Goal: Navigation & Orientation: Find specific page/section

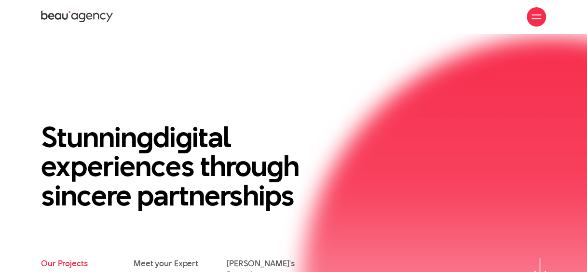
click at [74, 266] on link "Our Projects" at bounding box center [64, 263] width 47 height 11
click at [543, 267] on img at bounding box center [540, 270] width 12 height 19
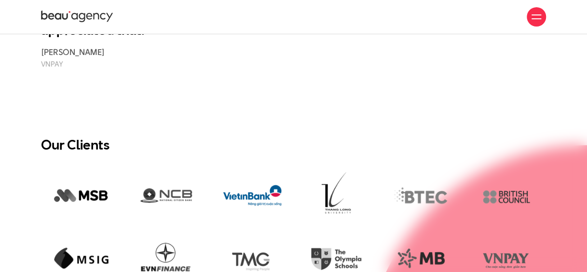
scroll to position [1488, 0]
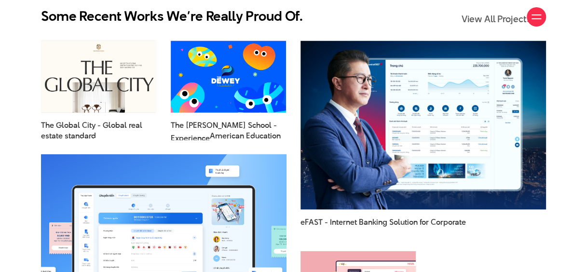
click at [293, 147] on div "Comprehensive Upgrade of Digital Experience with NCB" at bounding box center [164, 252] width 260 height 211
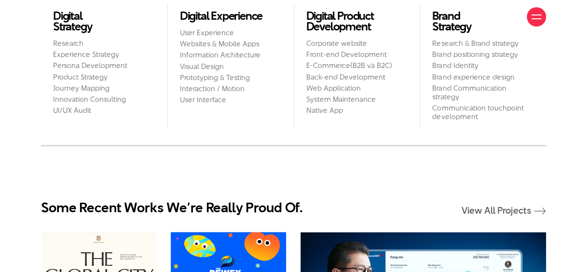
scroll to position [1005, 0]
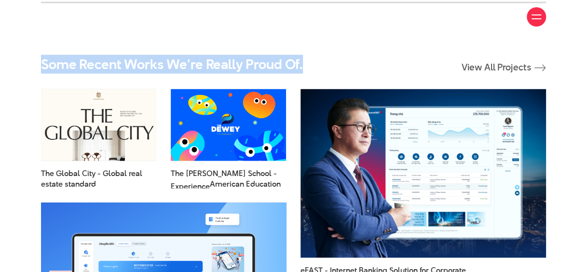
drag, startPoint x: 36, startPoint y: 58, endPoint x: 343, endPoint y: 57, distance: 307.0
click at [343, 57] on div "Some Recent Works We’re Really Proud Of. View All Projects The Global City - Gl…" at bounding box center [293, 231] width 587 height 350
copy h2 "Some Recent Works We’re Really Proud Of."
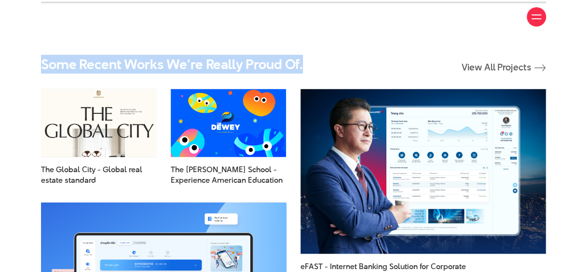
click at [292, 59] on h2 "Some Recent Works We’re Really Proud Of." at bounding box center [172, 64] width 262 height 16
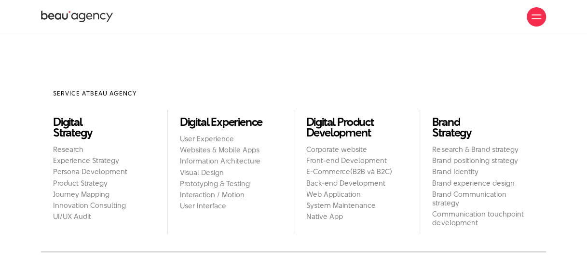
scroll to position [792, 0]
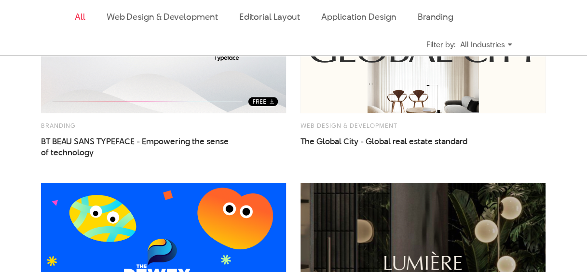
scroll to position [676, 0]
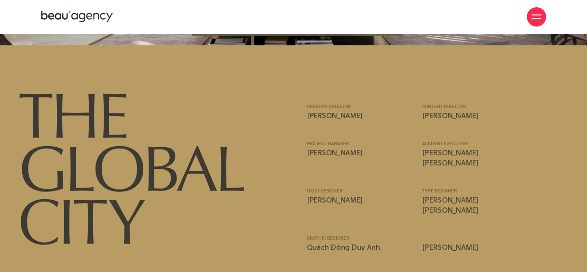
scroll to position [8781, 0]
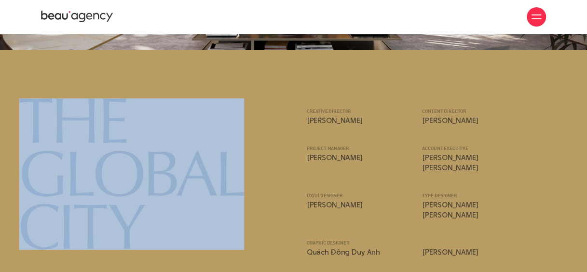
drag, startPoint x: 266, startPoint y: 216, endPoint x: 63, endPoint y: 161, distance: 211.0
click at [63, 161] on div "Creative director [PERSON_NAME] content director [PERSON_NAME] Project manager …" at bounding box center [294, 206] width 556 height 216
drag, startPoint x: 63, startPoint y: 161, endPoint x: 155, endPoint y: 171, distance: 92.7
click at [155, 170] on img at bounding box center [131, 174] width 225 height 152
click at [155, 171] on img at bounding box center [131, 174] width 225 height 152
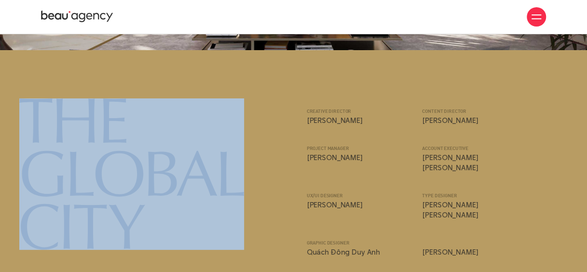
click at [156, 169] on img at bounding box center [131, 174] width 225 height 152
click at [240, 183] on img at bounding box center [131, 174] width 225 height 152
click at [265, 185] on div "Creative director [PERSON_NAME] content director [PERSON_NAME] Project manager …" at bounding box center [294, 206] width 556 height 216
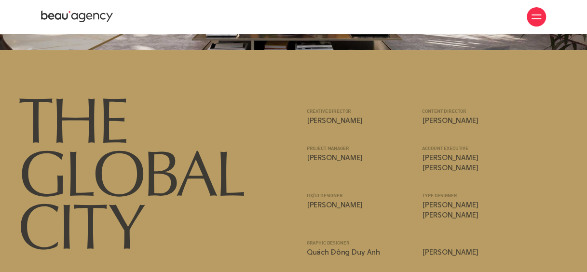
click at [257, 188] on div "Creative director [PERSON_NAME] content director [PERSON_NAME] Project manager …" at bounding box center [294, 206] width 556 height 216
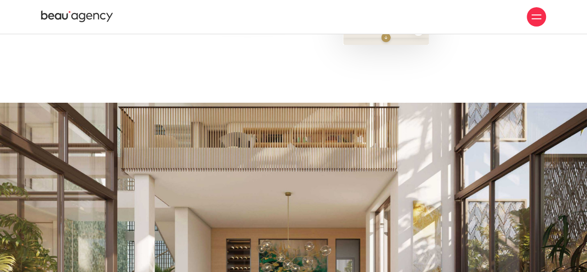
scroll to position [8415, 0]
